Goal: Ask a question: Seek information or help from site administrators or community

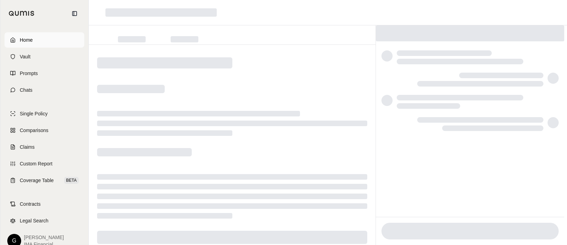
click at [31, 38] on span "Home" at bounding box center [26, 39] width 13 height 7
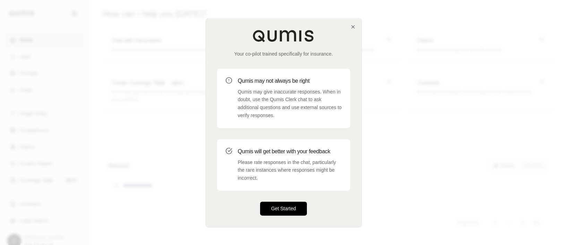
click at [275, 209] on button "Get Started" at bounding box center [283, 208] width 47 height 14
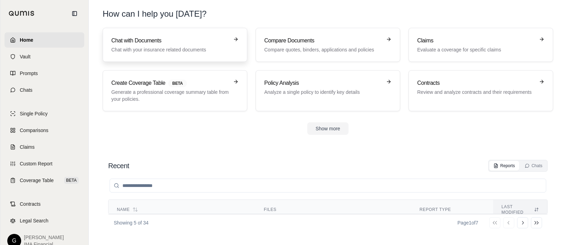
click at [192, 51] on p "Chat with your insurance related documents" at bounding box center [170, 49] width 118 height 7
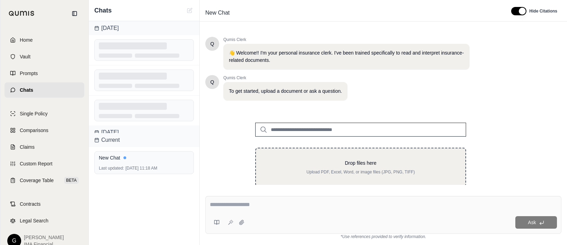
click at [374, 169] on div "Drop files here Upload PDF, Excel, Word, or image files (JPG, PNG, TIFF)" at bounding box center [360, 166] width 187 height 15
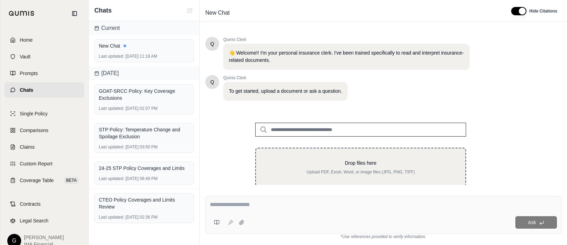
type input "**********"
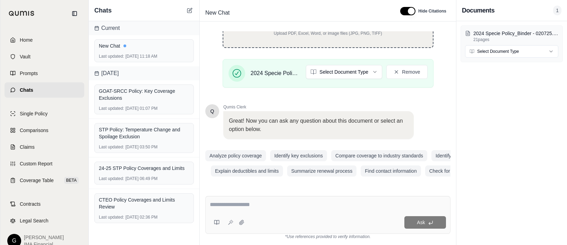
scroll to position [74, 0]
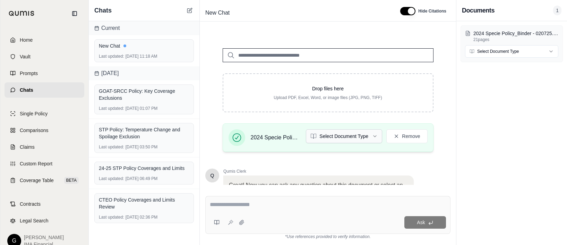
click at [355, 139] on html "Home Vault Prompts Chats Single Policy Comparisons Claims Custom Report Coverag…" at bounding box center [283, 122] width 567 height 245
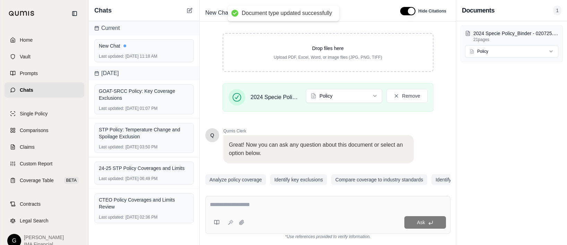
scroll to position [144, 0]
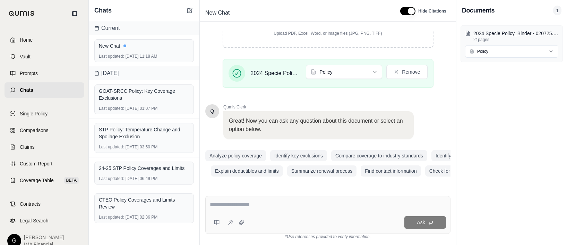
click at [247, 204] on textarea at bounding box center [328, 204] width 236 height 8
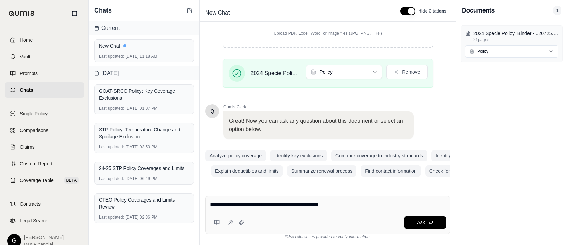
click at [268, 206] on textarea "**********" at bounding box center [328, 204] width 236 height 8
click at [349, 203] on textarea "**********" at bounding box center [328, 204] width 236 height 8
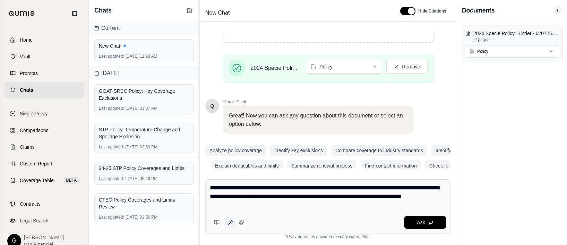
type textarea "**********"
click at [231, 224] on icon at bounding box center [231, 222] width 6 height 6
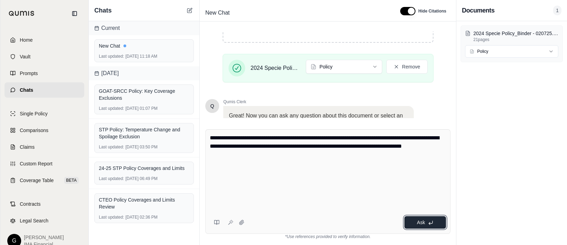
click at [417, 224] on button "Ask" at bounding box center [426, 222] width 42 height 12
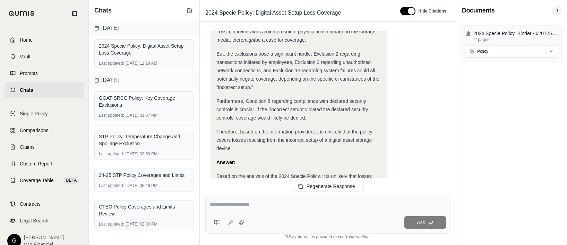
scroll to position [1108, 0]
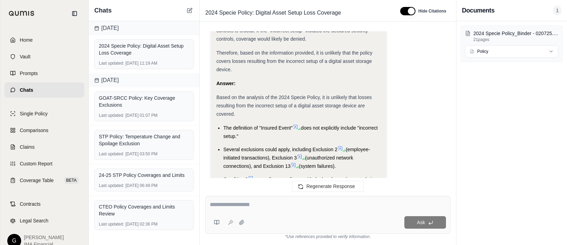
scroll to position [1281, 0]
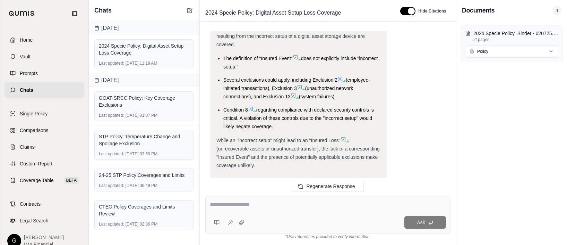
click at [252, 146] on span "(unrecoverable assets or unauthorized transfer), the lack of a corresponding "I…" at bounding box center [298, 157] width 163 height 22
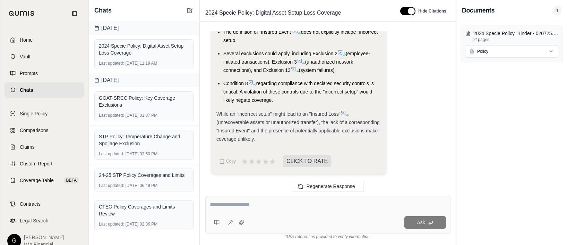
click at [84, 3] on div at bounding box center [44, 13] width 88 height 27
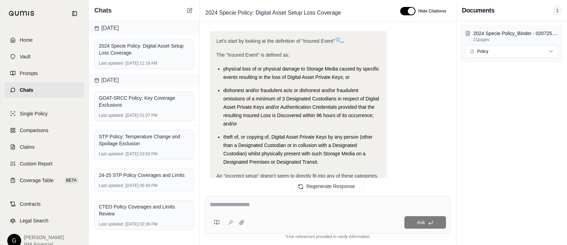
scroll to position [414, 0]
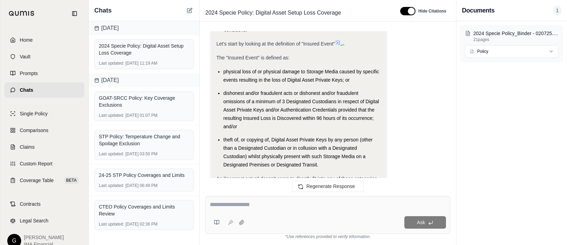
drag, startPoint x: 254, startPoint y: 87, endPoint x: 250, endPoint y: 86, distance: 4.1
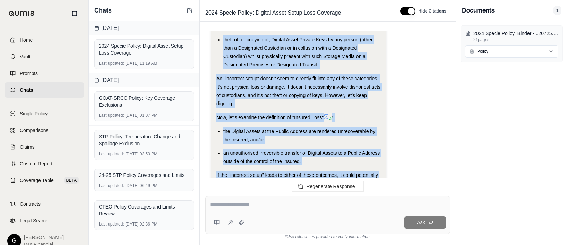
scroll to position [529, 0]
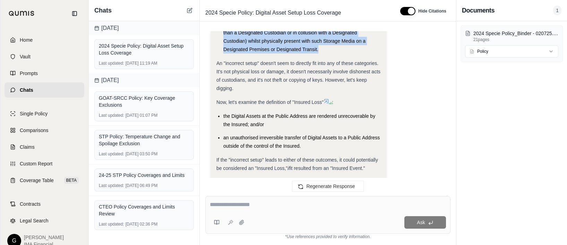
drag, startPoint x: 217, startPoint y: 63, endPoint x: 324, endPoint y: 58, distance: 107.7
copy div "The "Insured Event" is defined as: physical loss of or physical damage to Stora…"
click at [226, 203] on textarea at bounding box center [328, 204] width 236 height 8
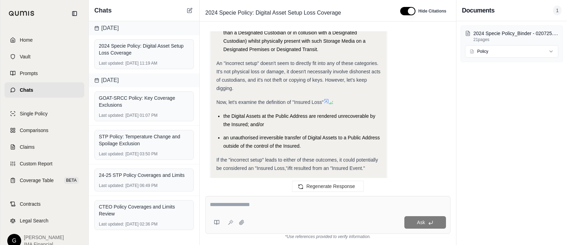
scroll to position [1281, 0]
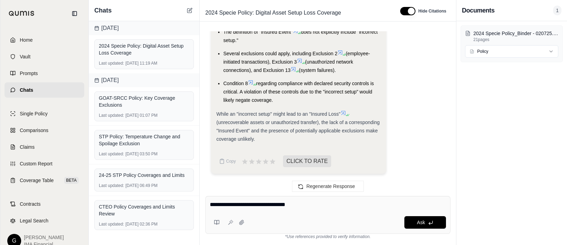
type textarea "**********"
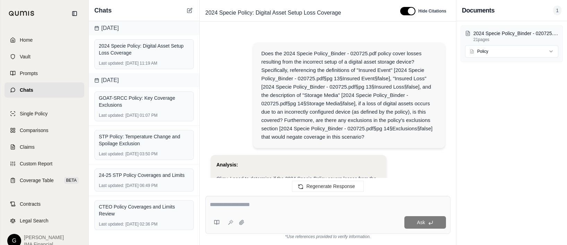
scroll to position [1864, 0]
